Goal: Navigation & Orientation: Find specific page/section

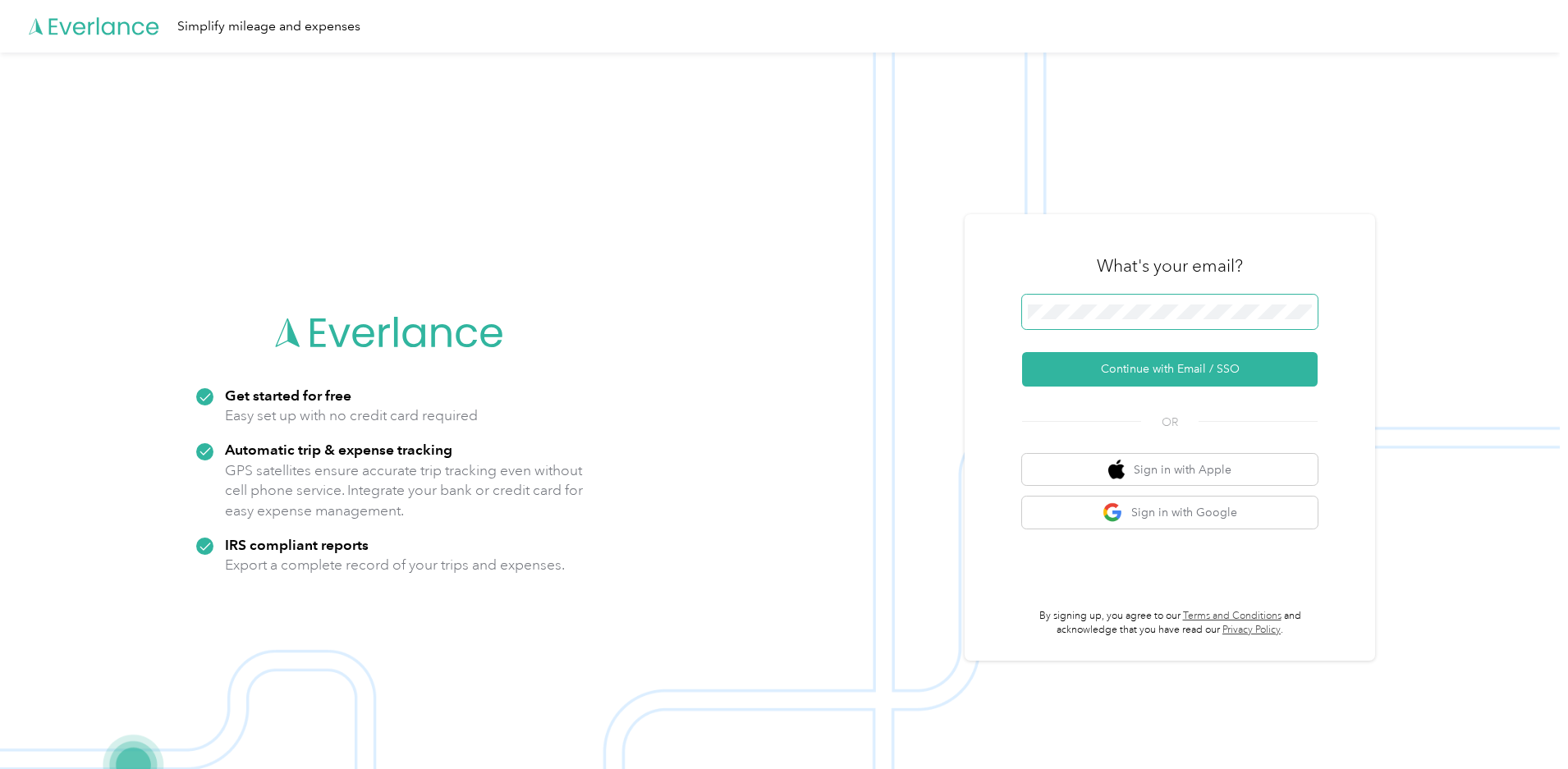
click at [1159, 321] on span at bounding box center [1169, 311] width 295 height 35
click at [1165, 373] on button "Continue with Email / SSO" at bounding box center [1169, 369] width 295 height 35
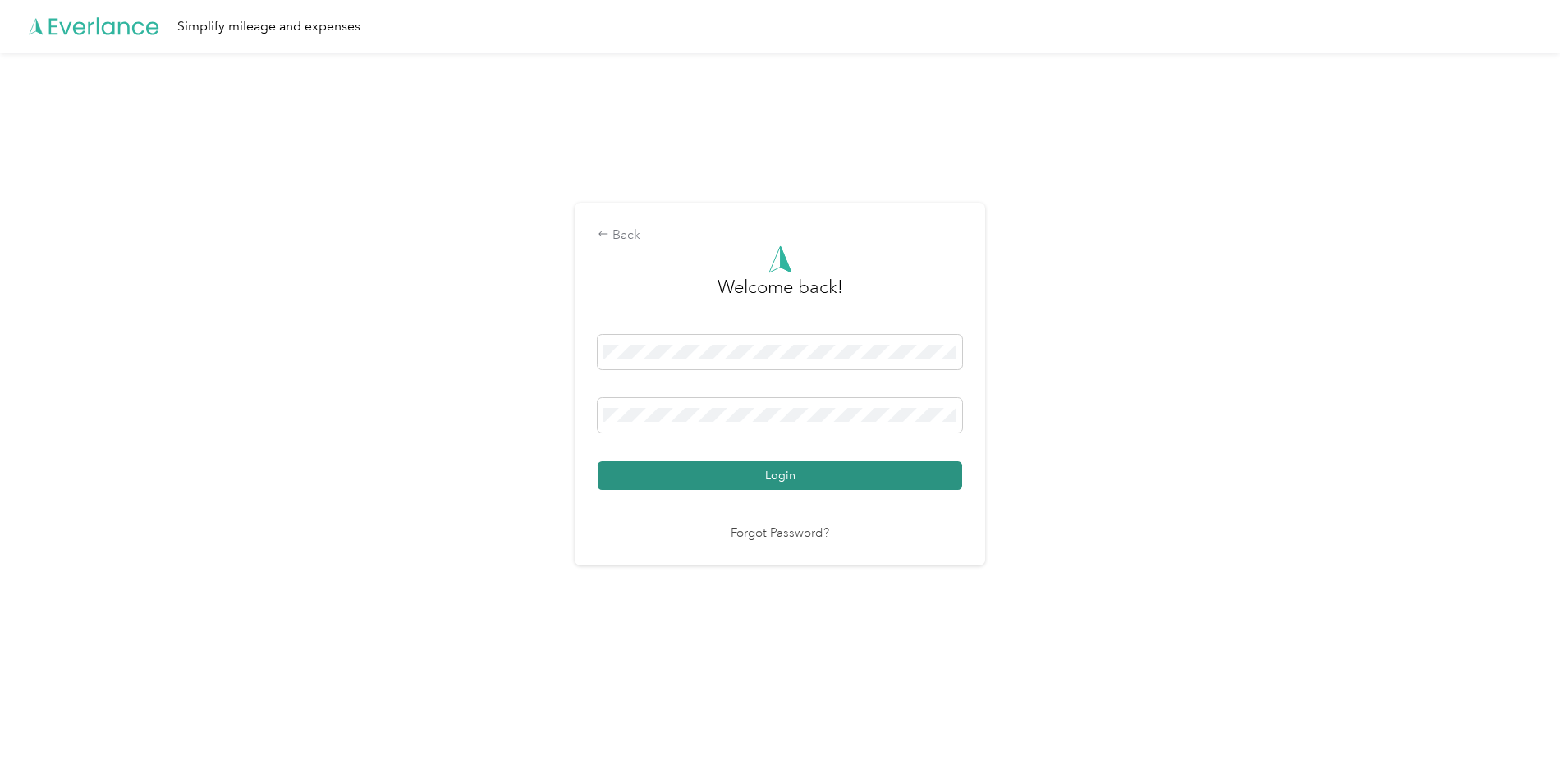
click at [898, 487] on button "Login" at bounding box center [780, 476] width 364 height 29
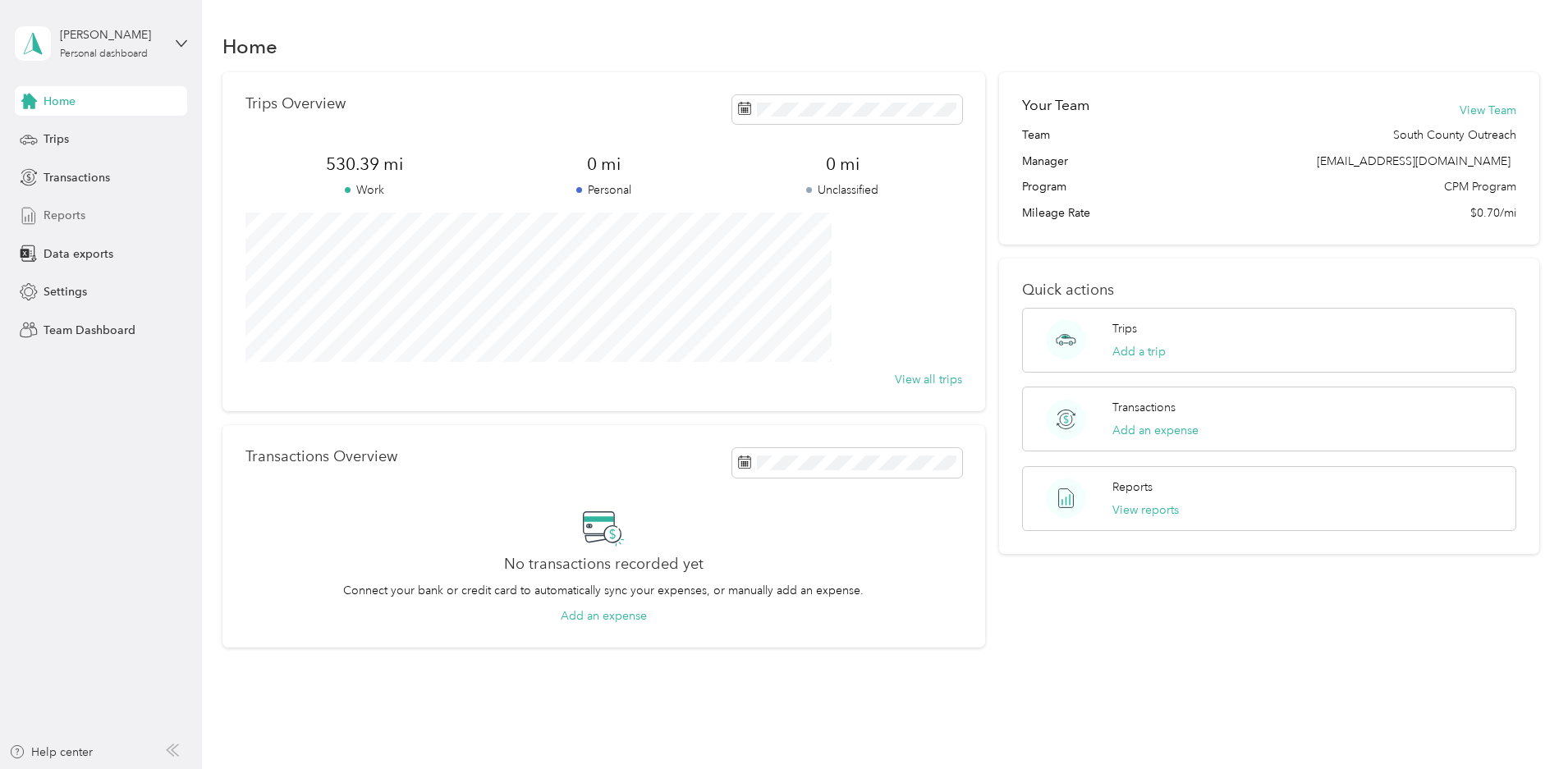
click at [73, 223] on span "Reports" at bounding box center [65, 215] width 42 height 17
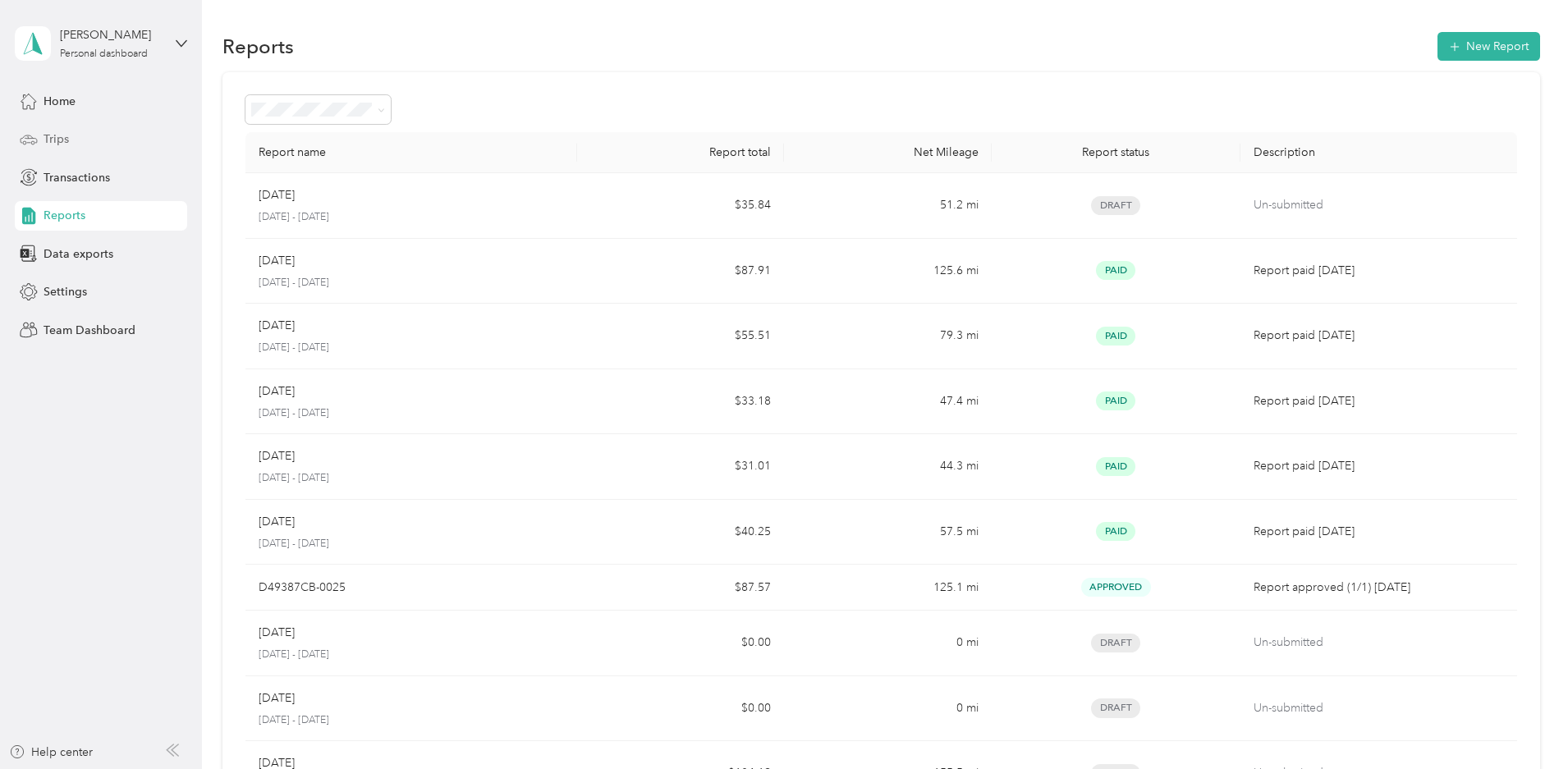
click at [59, 142] on span "Trips" at bounding box center [57, 138] width 26 height 17
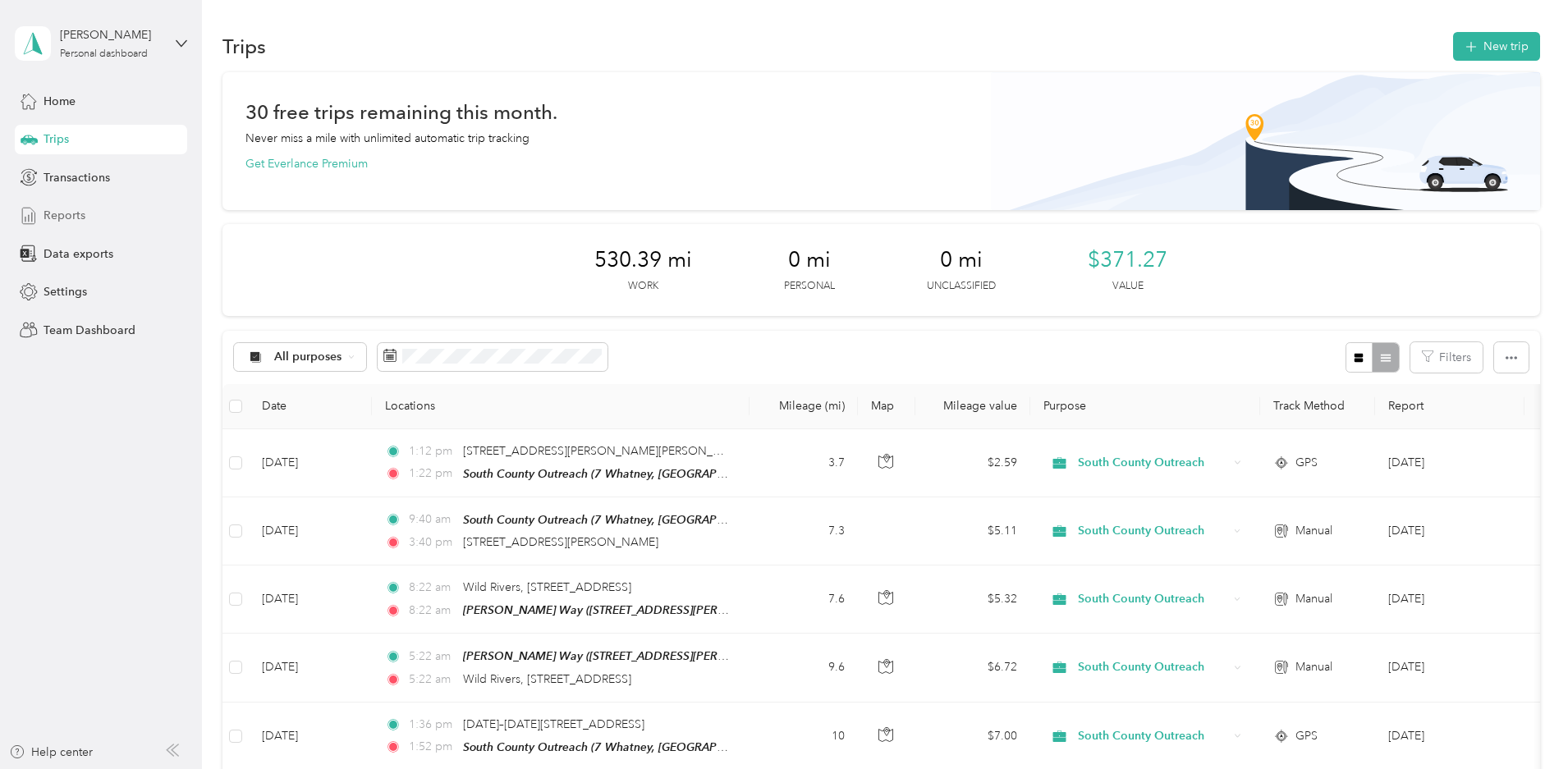
click at [87, 221] on div "Reports" at bounding box center [100, 216] width 172 height 30
